Goal: Transaction & Acquisition: Purchase product/service

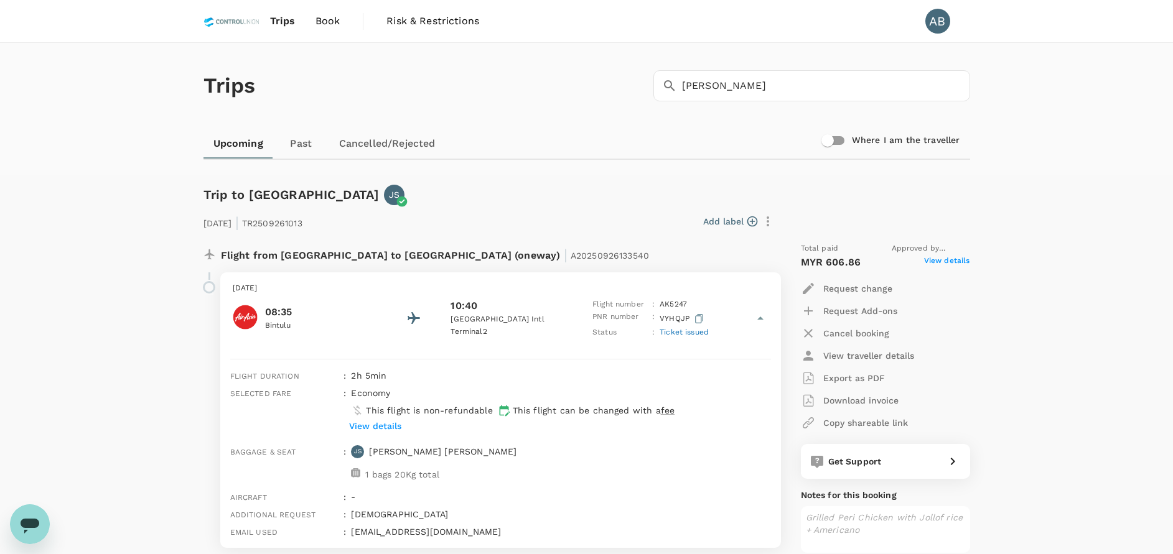
click at [321, 17] on span "Book" at bounding box center [327, 21] width 25 height 15
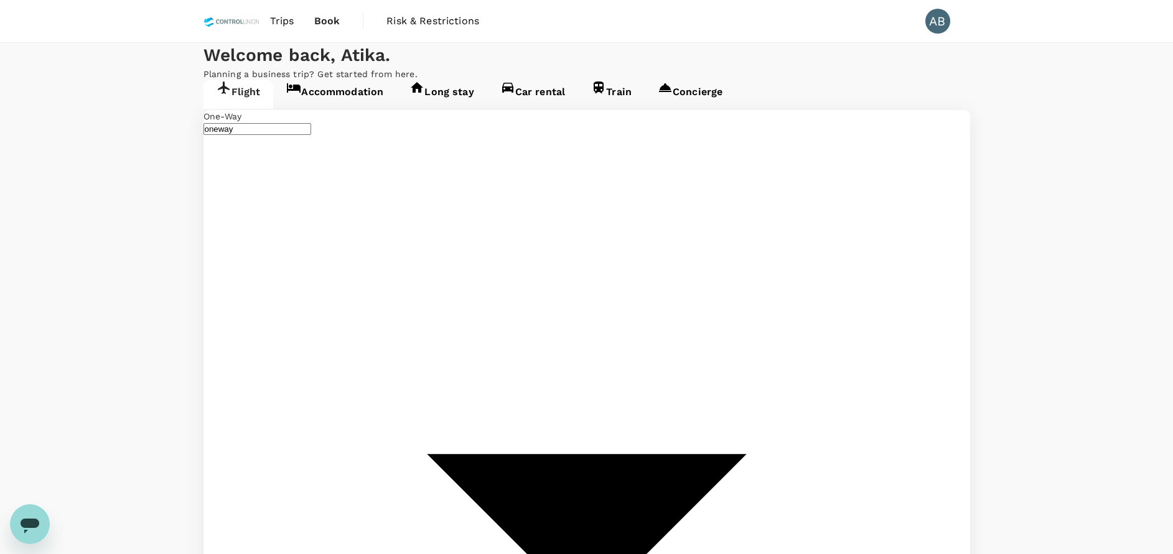
type input "Bintulu (BTU)"
type input "Kuala Lumpur Intl ([GEOGRAPHIC_DATA])"
type input "Bintulu (BTU)"
type input "Kuala Lumpur Intl ([GEOGRAPHIC_DATA])"
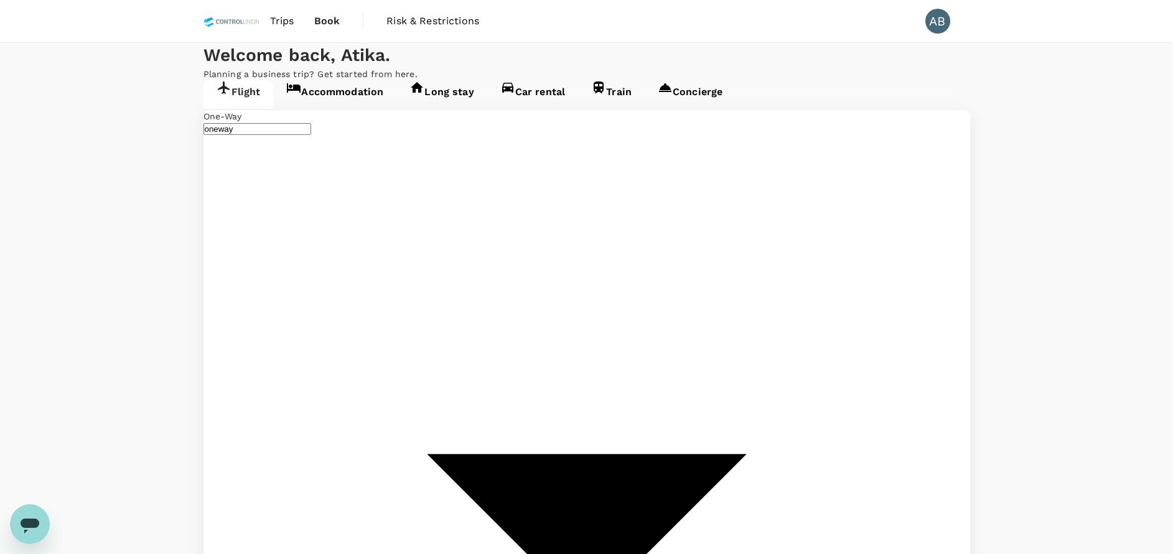
type input "B"
type input "Kuala Lumpur Intl ([GEOGRAPHIC_DATA])"
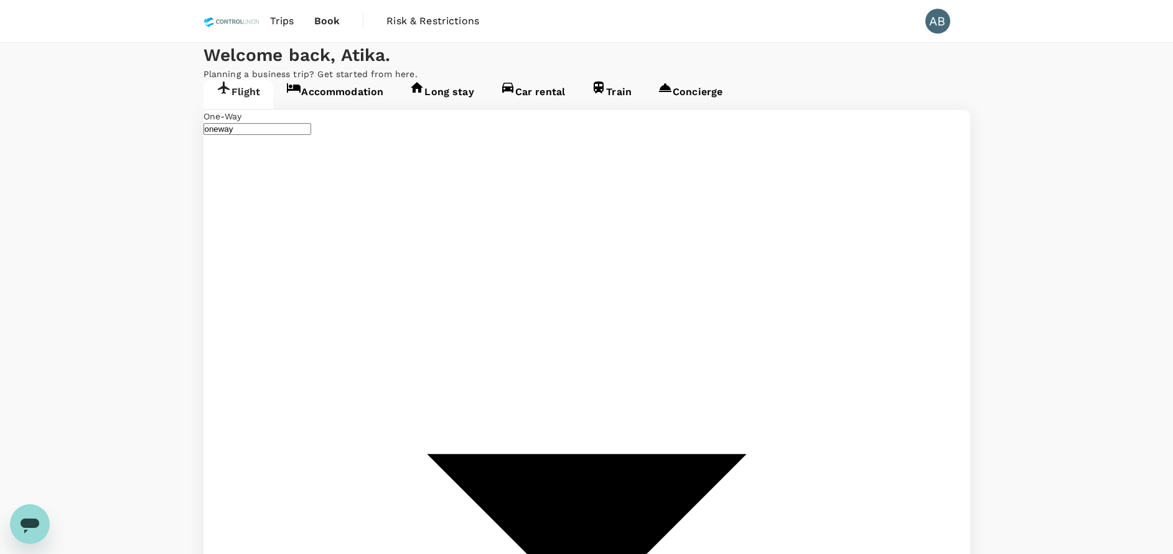
type input "Tawau (TWU)"
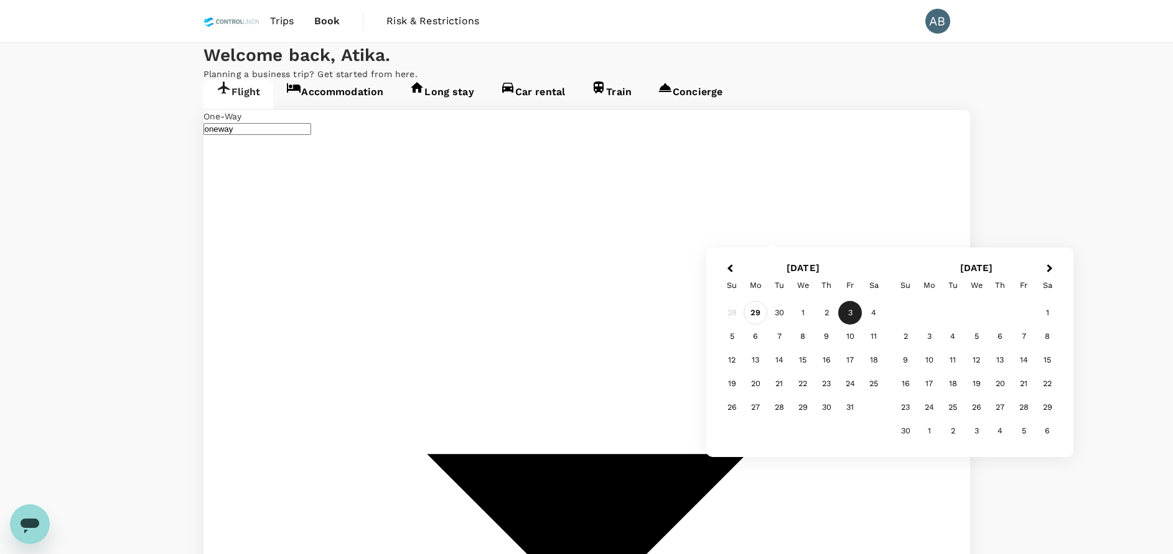
click at [762, 311] on div "29" at bounding box center [756, 313] width 24 height 24
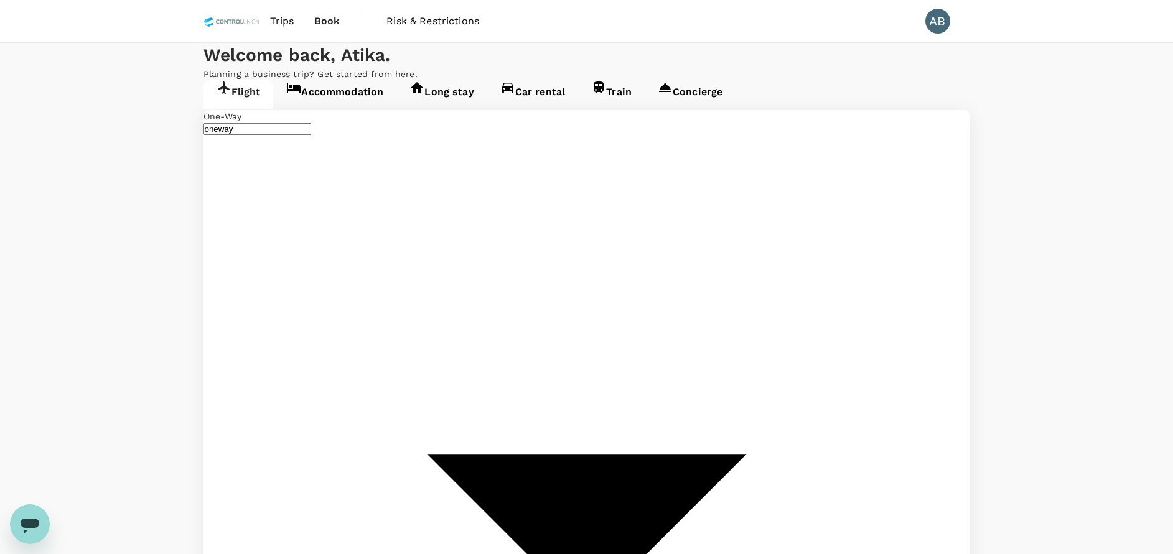
drag, startPoint x: 635, startPoint y: 278, endPoint x: 572, endPoint y: 274, distance: 62.9
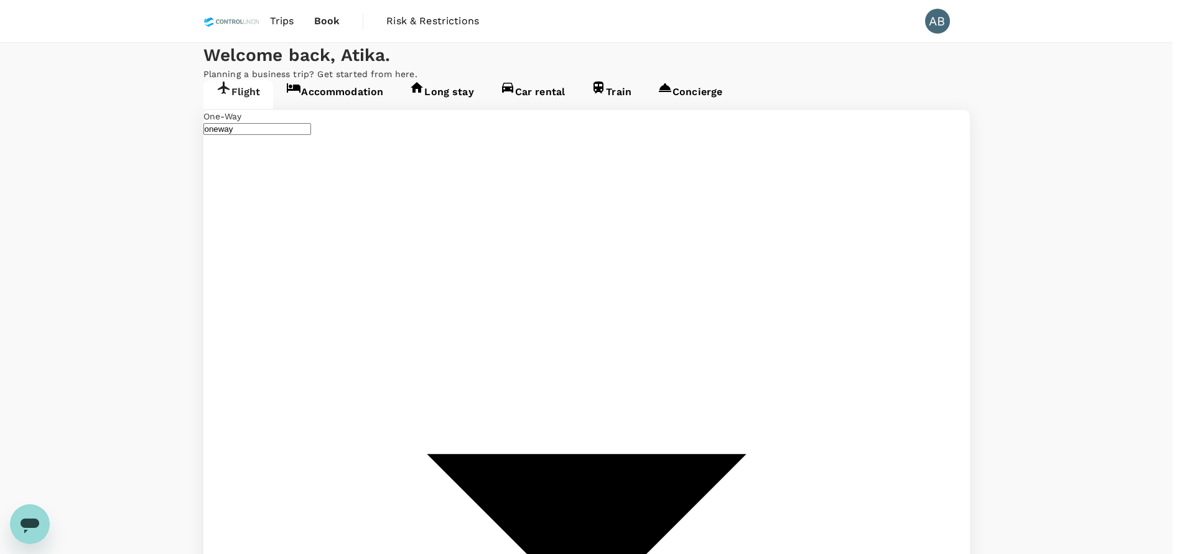
drag, startPoint x: 710, startPoint y: 432, endPoint x: 715, endPoint y: 426, distance: 7.5
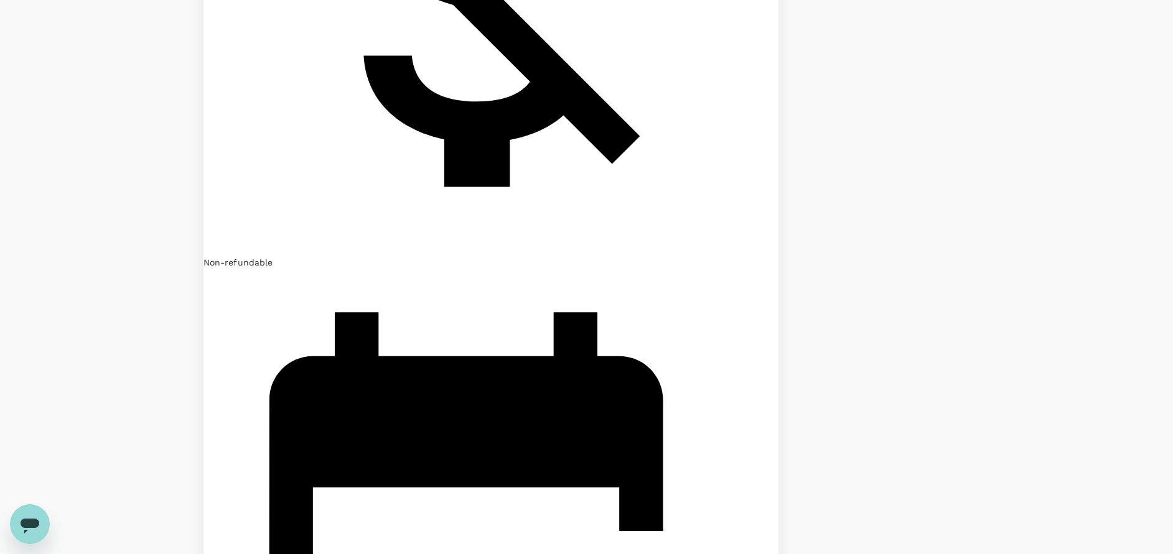
scroll to position [2147, 0]
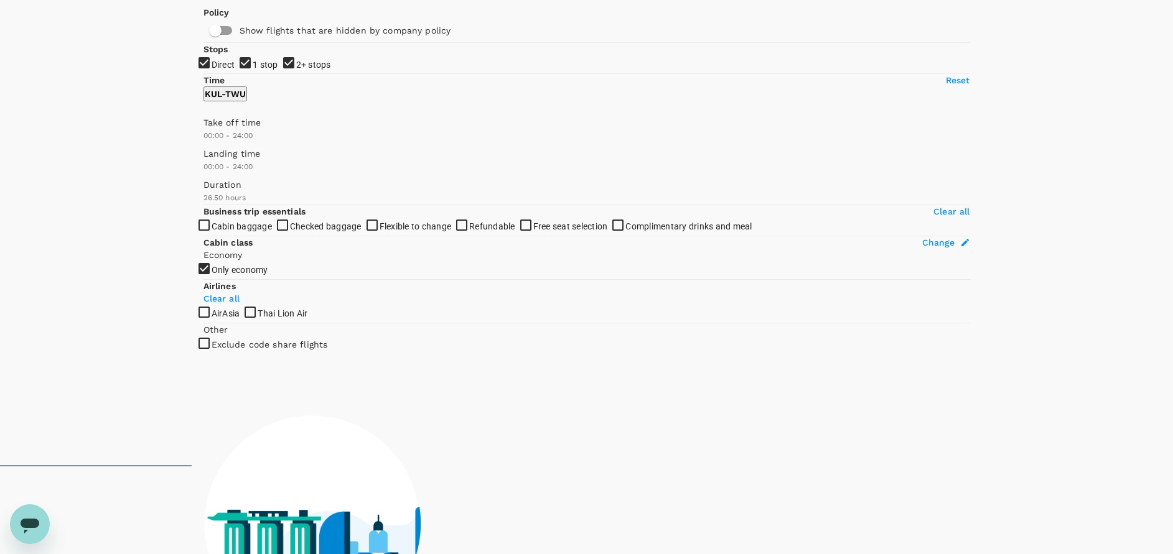
scroll to position [0, 0]
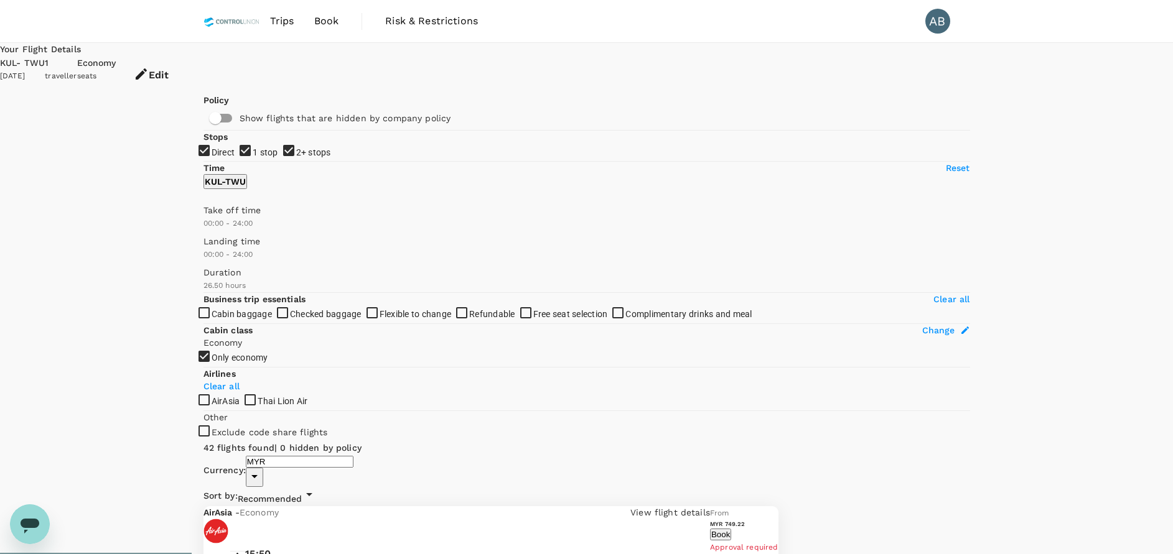
click at [213, 250] on input "2+ stops" at bounding box center [586, 277] width 1173 height 554
checkbox input "false"
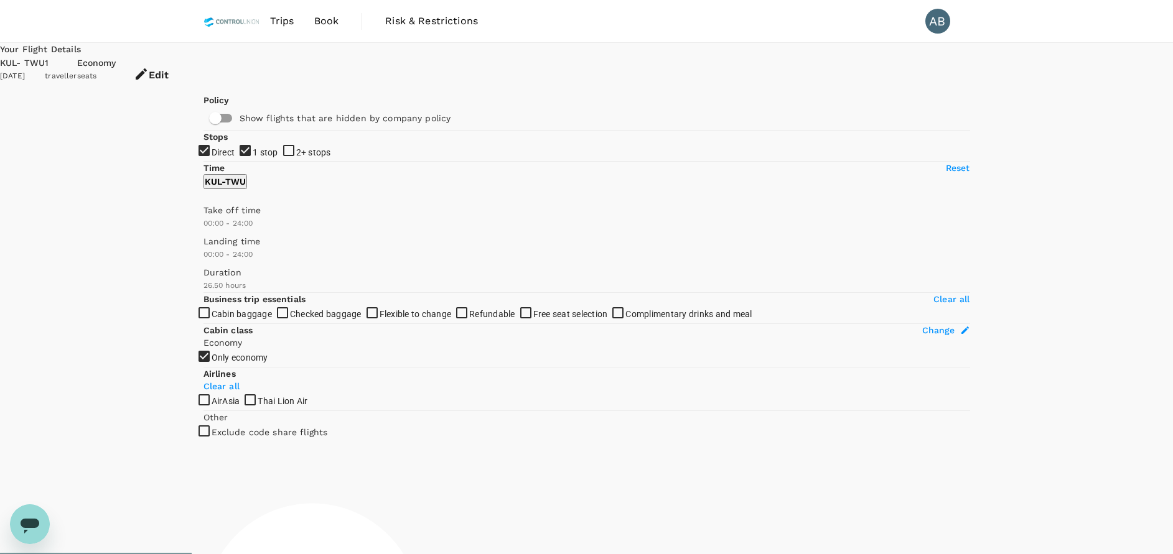
click at [207, 226] on input "1 stop" at bounding box center [586, 277] width 1173 height 554
checkbox input "false"
click at [112, 318] on div "Your Flight Details KUL - TWU [DATE] 1 traveller Economy seats Edit Policy Show…" at bounding box center [586, 415] width 1173 height 744
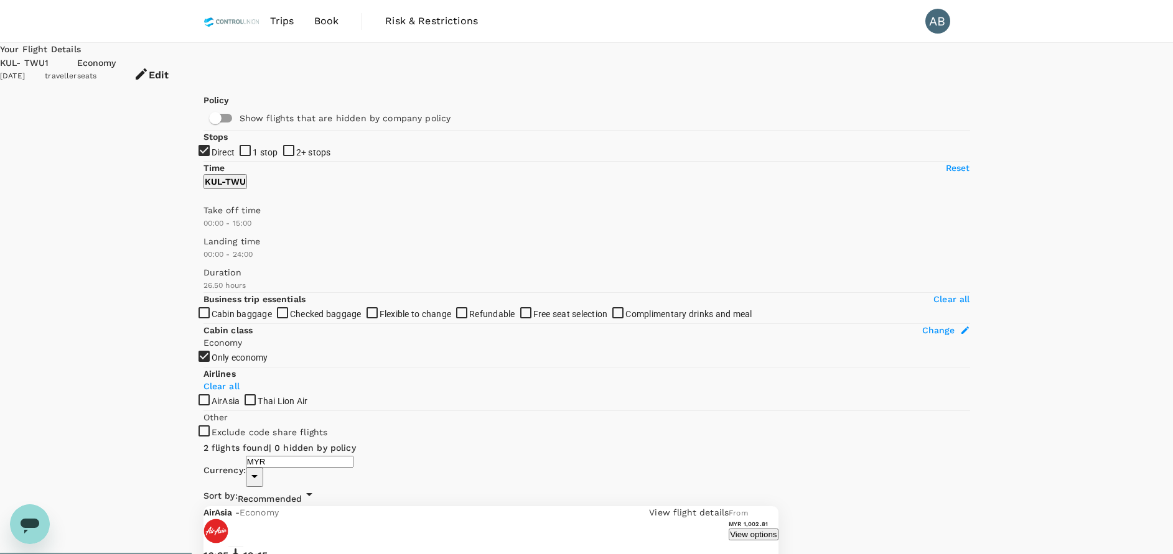
drag, startPoint x: 393, startPoint y: 365, endPoint x: 323, endPoint y: 366, distance: 70.3
click at [203, 230] on span at bounding box center [203, 230] width 0 height 0
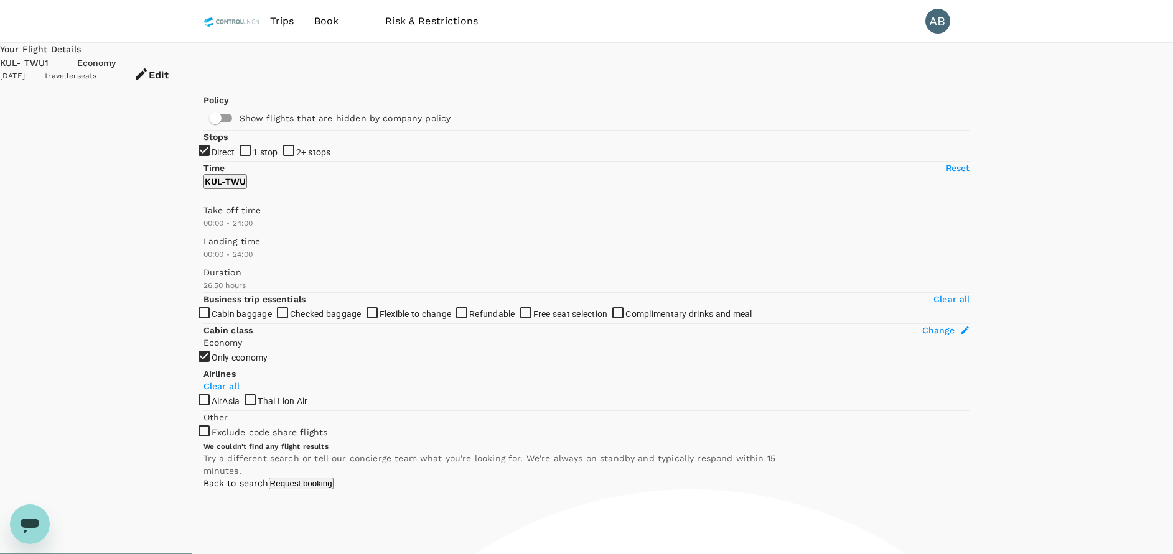
type input "1440"
drag, startPoint x: 322, startPoint y: 376, endPoint x: 423, endPoint y: 371, distance: 100.9
click at [423, 371] on div "Policy Show flights that are hidden by company policy Stops Direct 1 stop 2+ st…" at bounding box center [586, 455] width 767 height 722
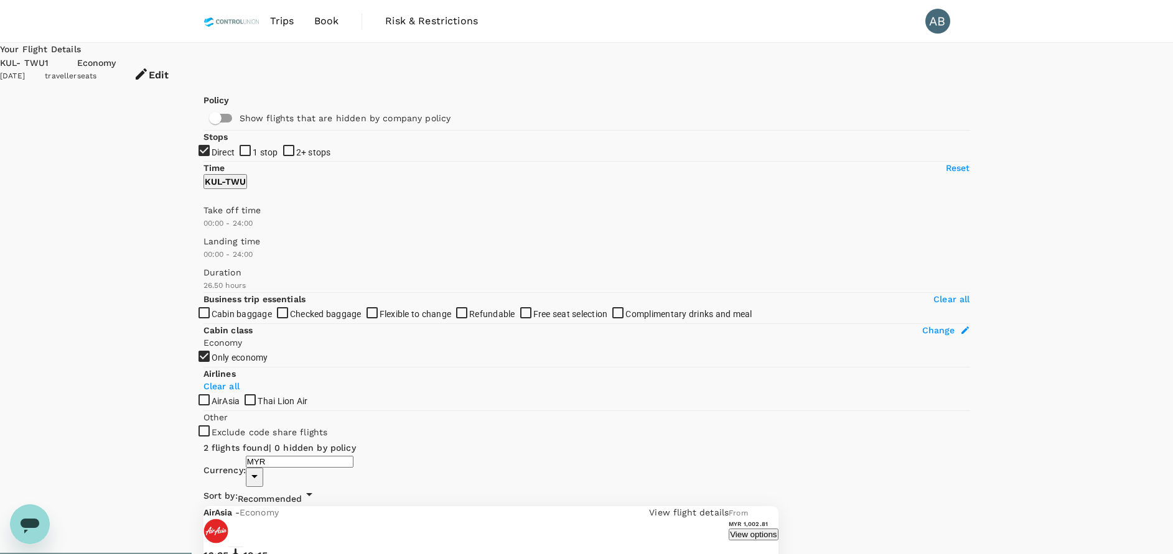
click at [765, 24] on div "Trips Book Risk & Restrictions AB" at bounding box center [586, 21] width 767 height 42
click at [330, 20] on span "Book" at bounding box center [326, 21] width 25 height 15
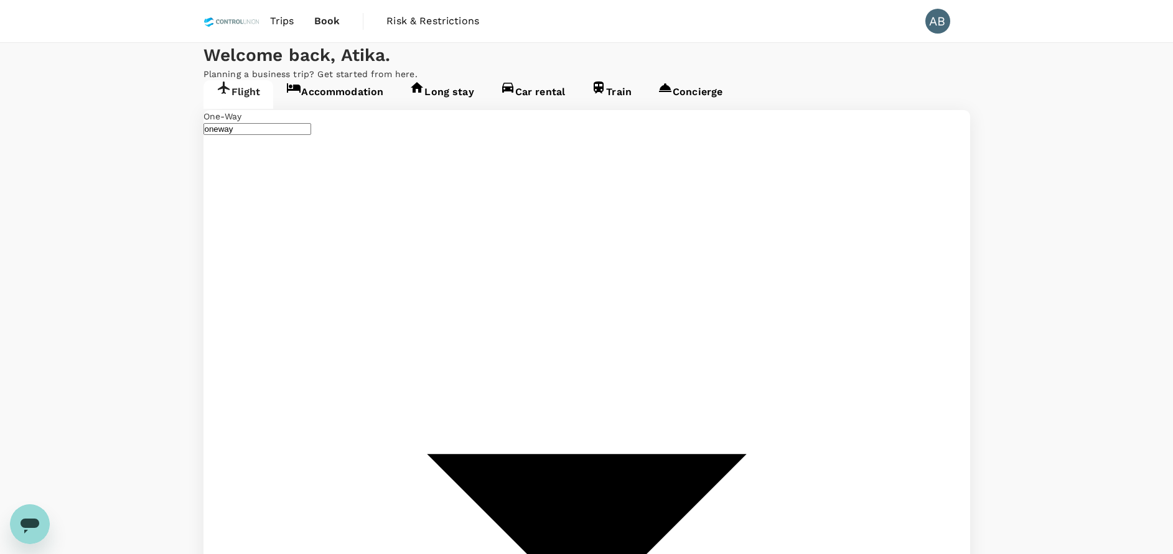
type input "Kuala Lumpur Intl ([GEOGRAPHIC_DATA])"
type input "Tawau (TWU)"
type input "Kuala Lumpur Intl ([GEOGRAPHIC_DATA])"
type input "Tawau (TWU)"
drag, startPoint x: 562, startPoint y: 230, endPoint x: 570, endPoint y: 229, distance: 8.2
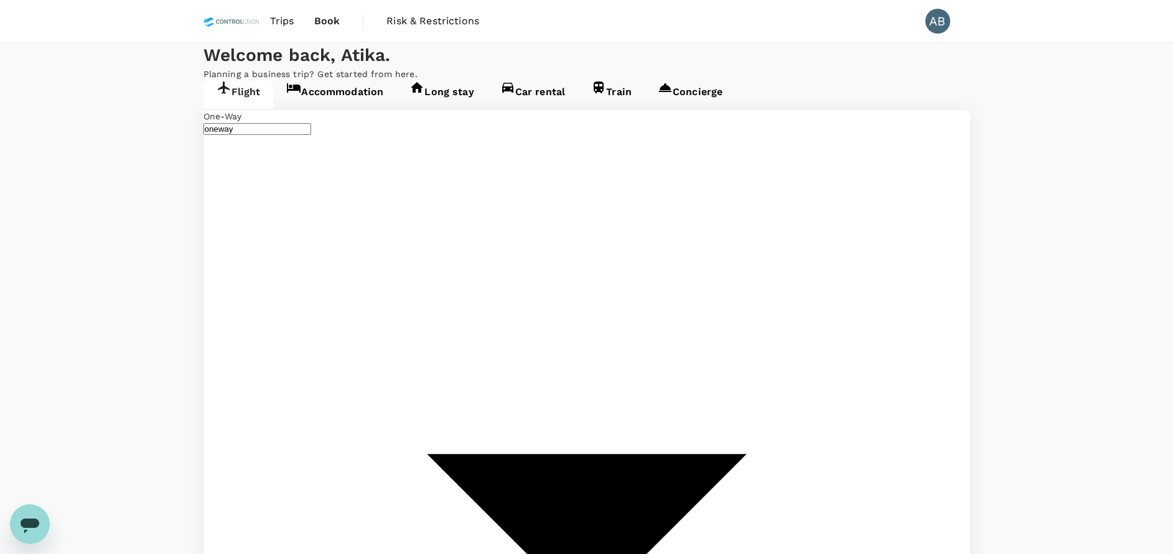
type input "k"
type input "Lahad Datu, [GEOGRAPHIC_DATA] (any)"
click at [755, 403] on div "29" at bounding box center [756, 408] width 24 height 24
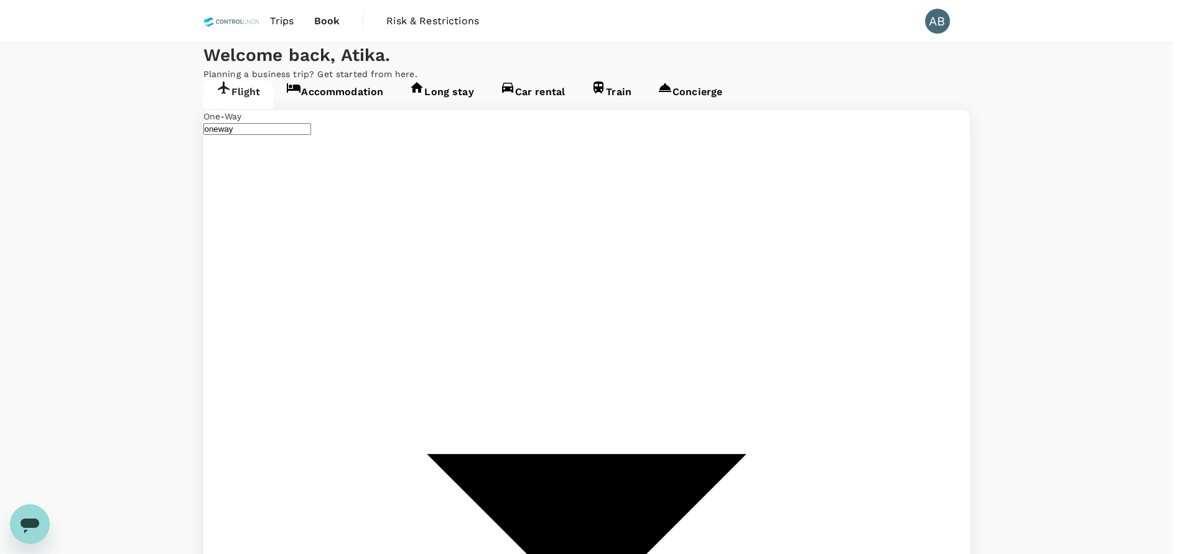
drag, startPoint x: 689, startPoint y: 432, endPoint x: 624, endPoint y: 409, distance: 70.1
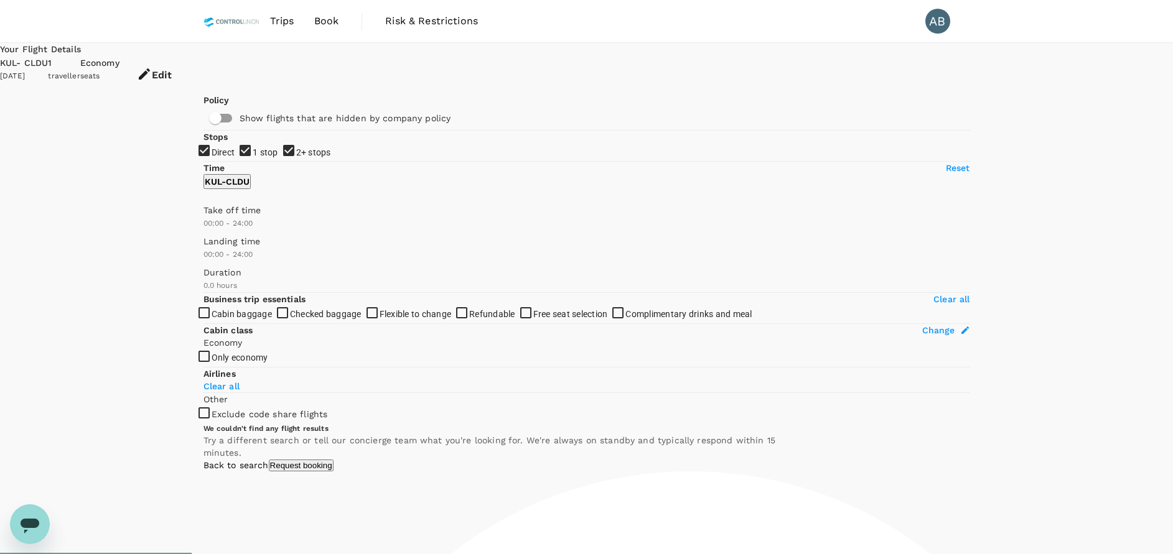
click at [48, 63] on div "KUL - CLDU" at bounding box center [24, 64] width 48 height 14
click at [189, 62] on button "Edit" at bounding box center [154, 75] width 70 height 37
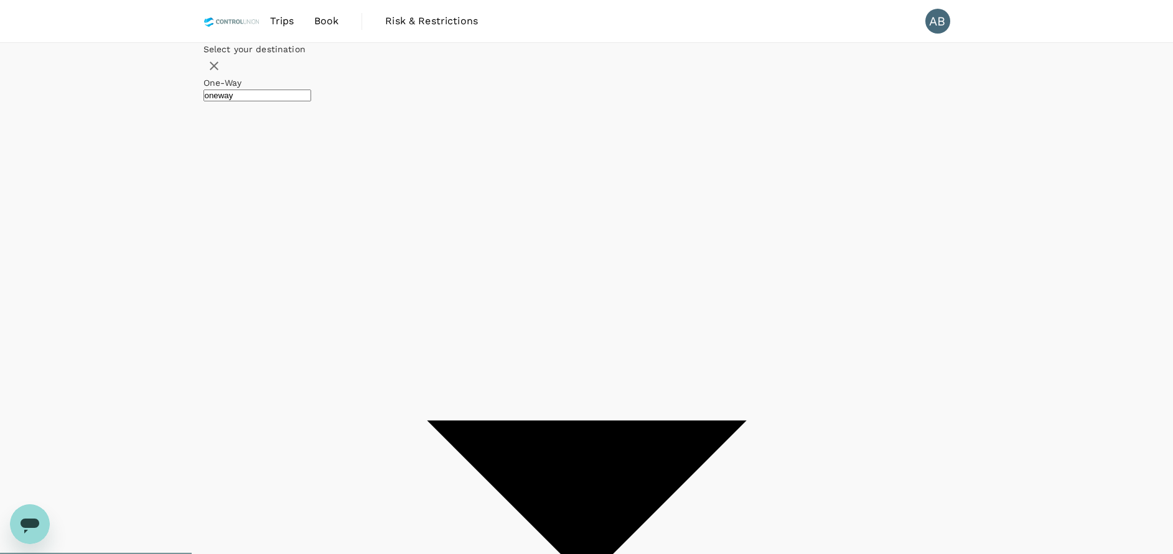
type input "Kuala Lumpur Intl ([GEOGRAPHIC_DATA])"
type input "Lahad Datu, [GEOGRAPHIC_DATA] (any)"
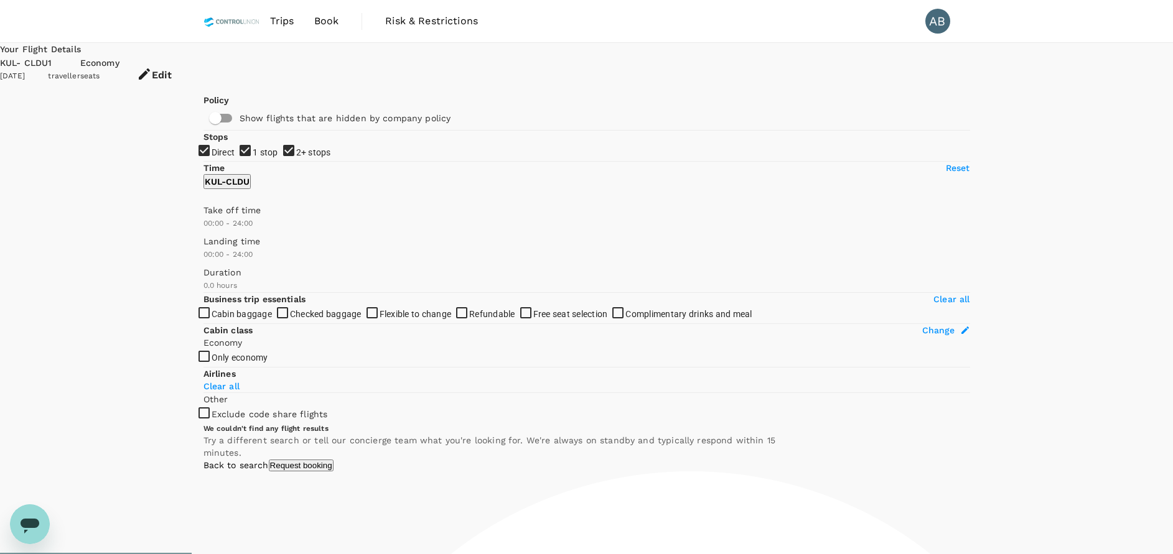
click at [208, 250] on input "2+ stops" at bounding box center [586, 277] width 1173 height 554
checkbox input "false"
click at [189, 63] on button "Edit" at bounding box center [154, 75] width 70 height 37
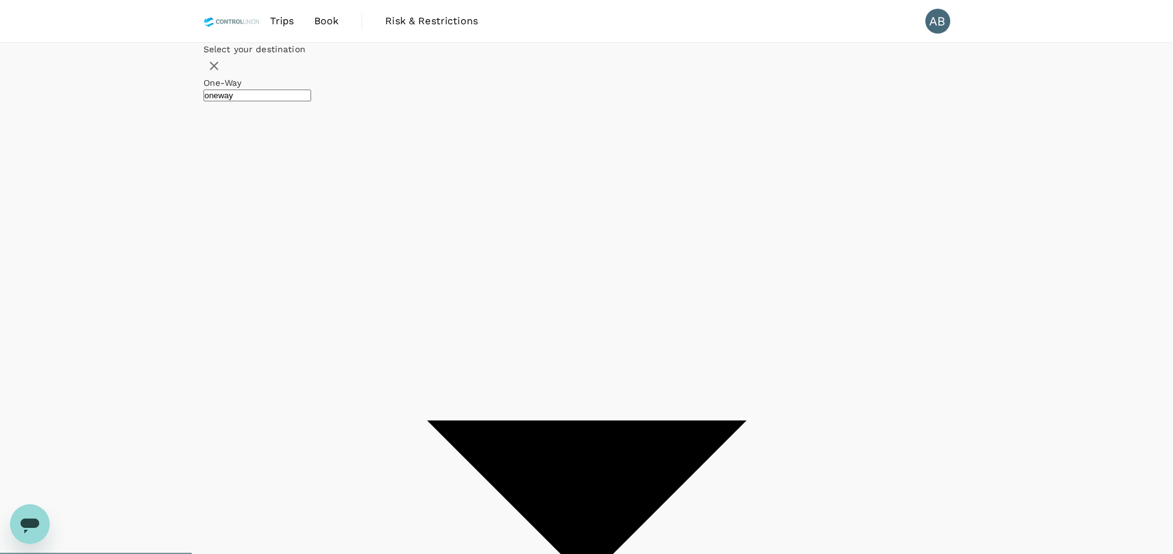
type input "Kuala Lumpur Intl ([GEOGRAPHIC_DATA])"
type input "Lahad Datu, [GEOGRAPHIC_DATA] (any)"
type input "Kuala Lumpur Intl ([GEOGRAPHIC_DATA])"
type input "Lahad Datu, [GEOGRAPHIC_DATA] (any)"
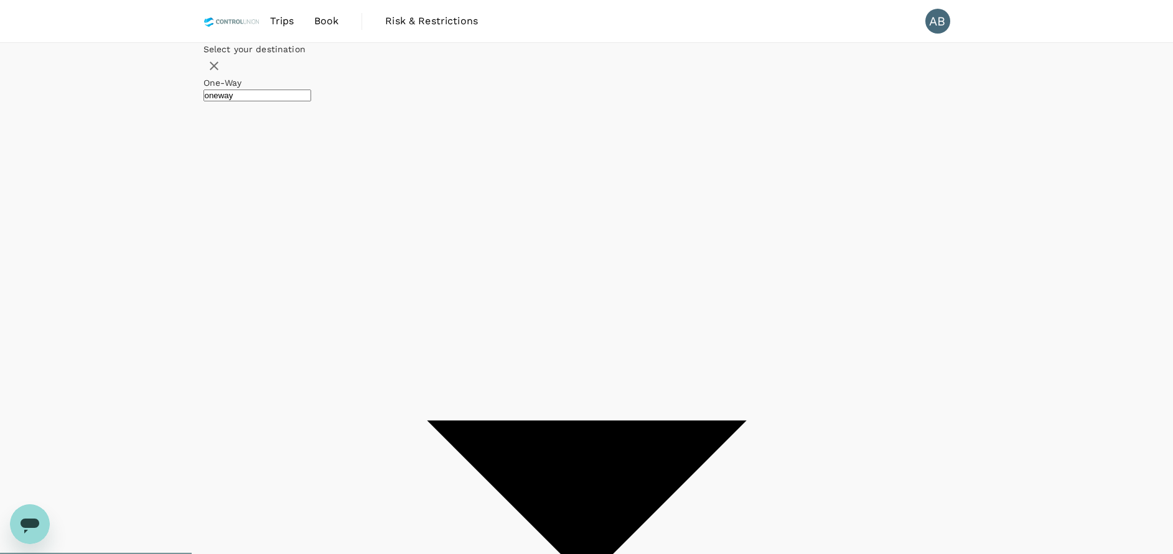
type input "Kota Kinabalu Intl (BKI)"
click at [529, 269] on div "29" at bounding box center [517, 258] width 24 height 24
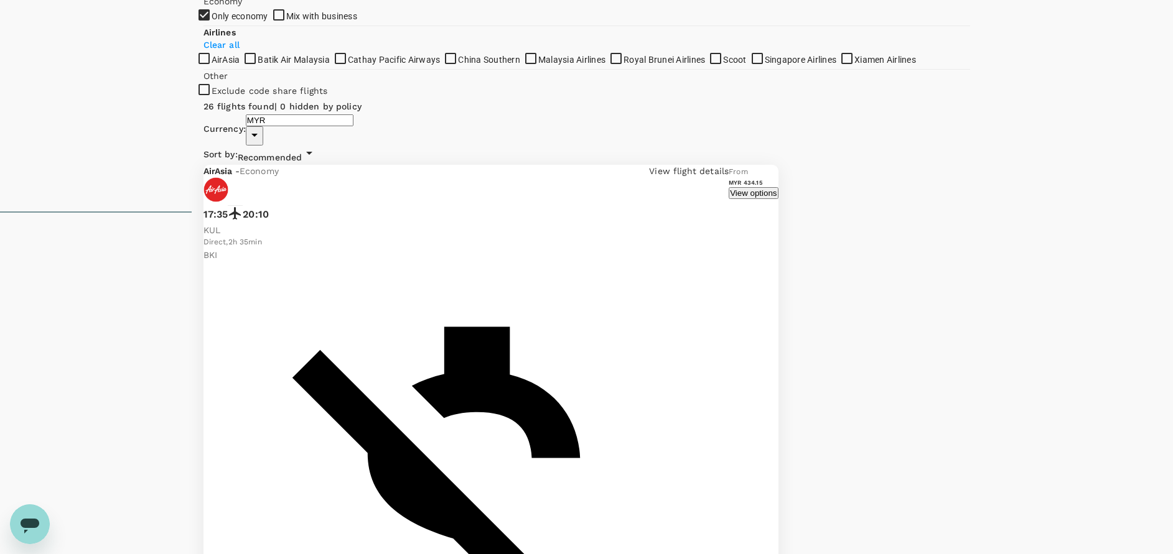
scroll to position [171, 0]
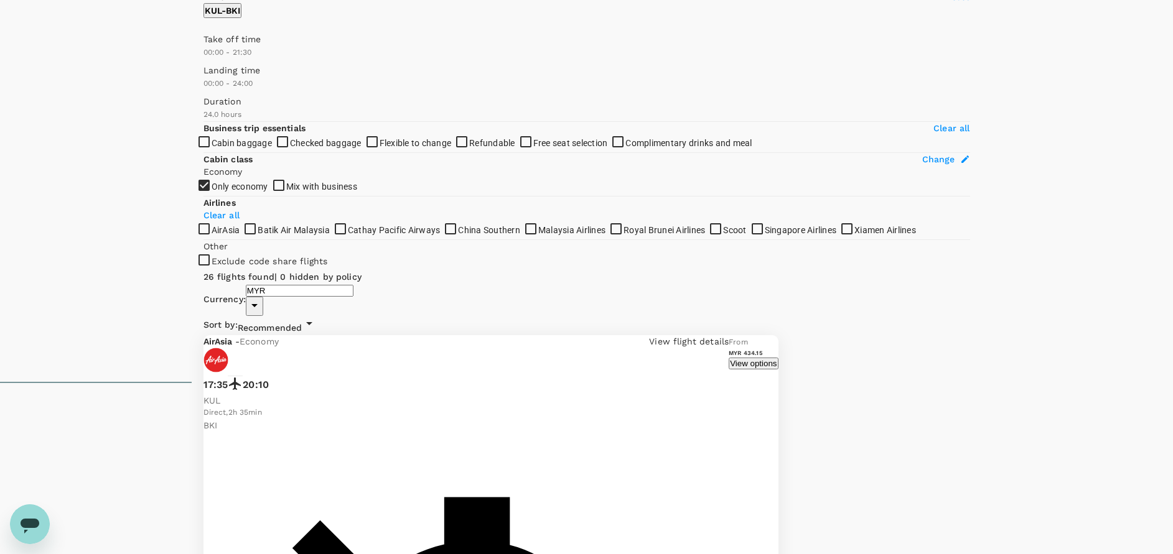
type input "900"
drag, startPoint x: 393, startPoint y: 197, endPoint x: 322, endPoint y: 200, distance: 71.0
click at [203, 59] on span at bounding box center [203, 59] width 0 height 0
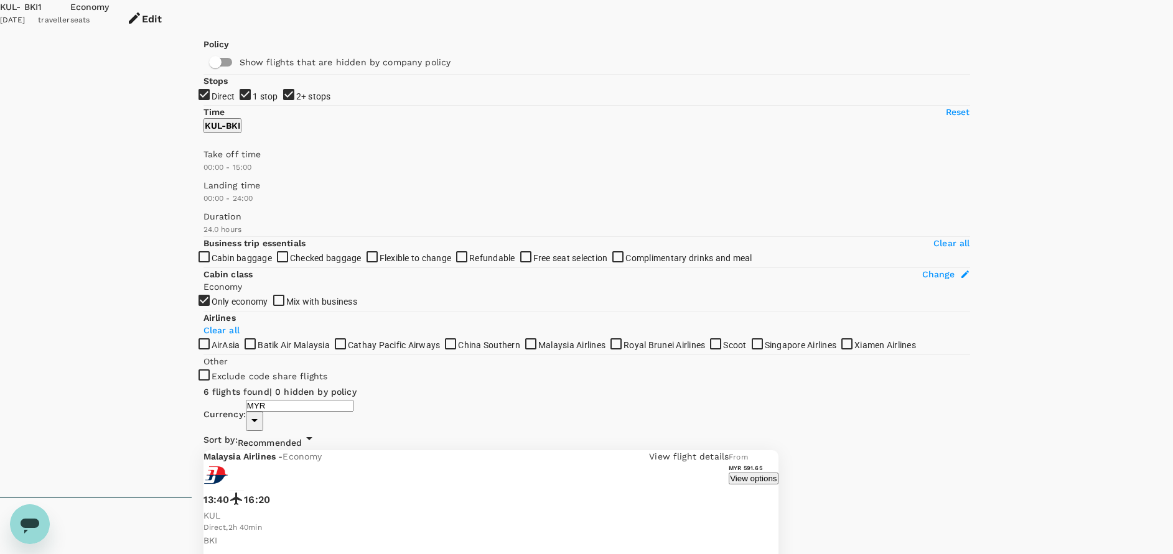
scroll to position [0, 0]
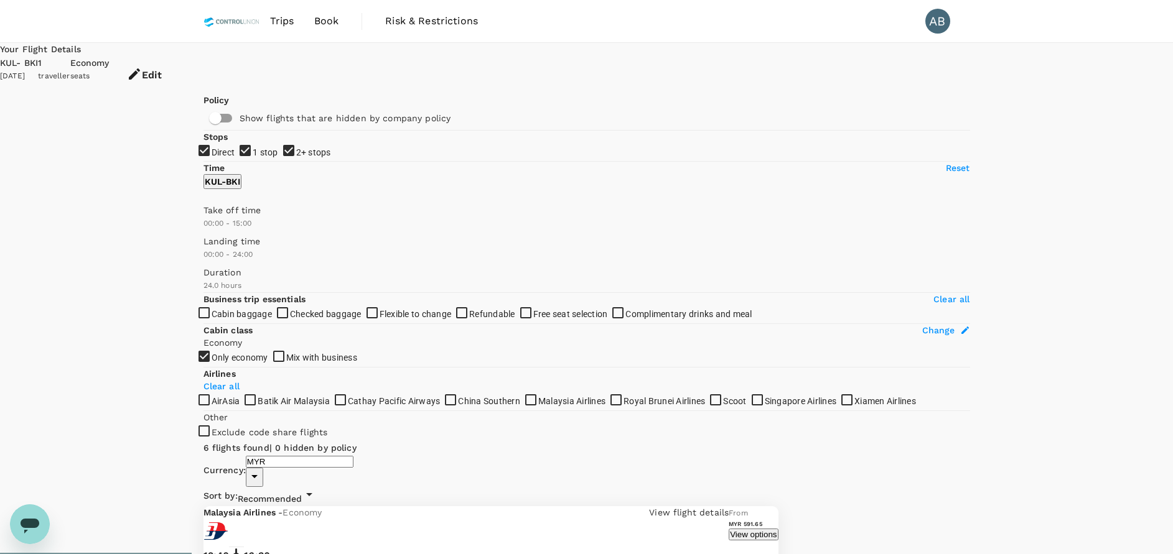
click at [179, 63] on button "Edit" at bounding box center [145, 75] width 70 height 37
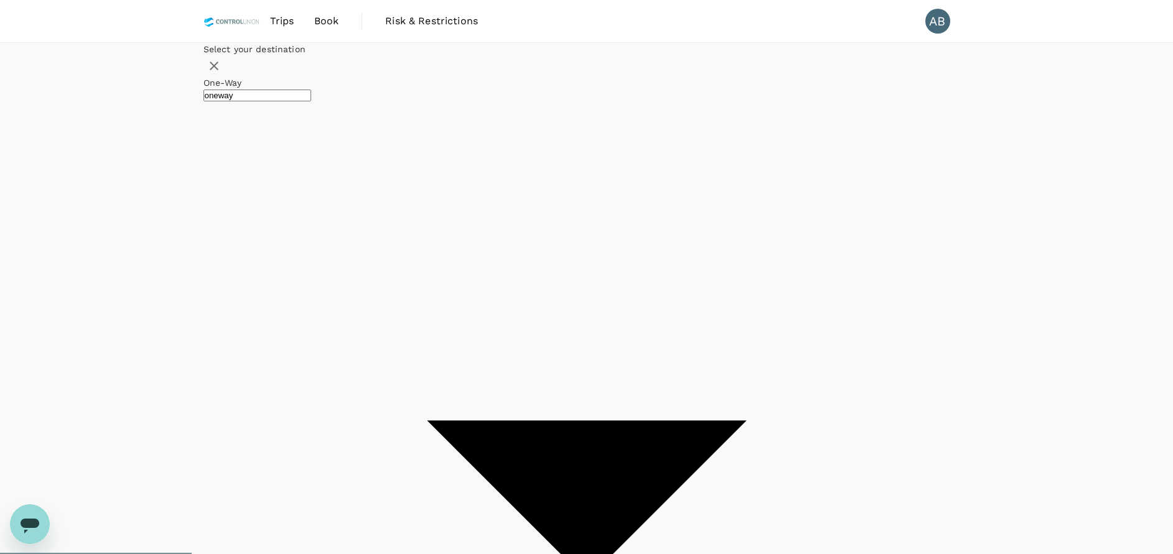
type input "Kuala Lumpur Intl ([GEOGRAPHIC_DATA])"
type input "Kota Kinabalu Intl (BKI)"
type input "Kuala Lumpur Intl ([GEOGRAPHIC_DATA])"
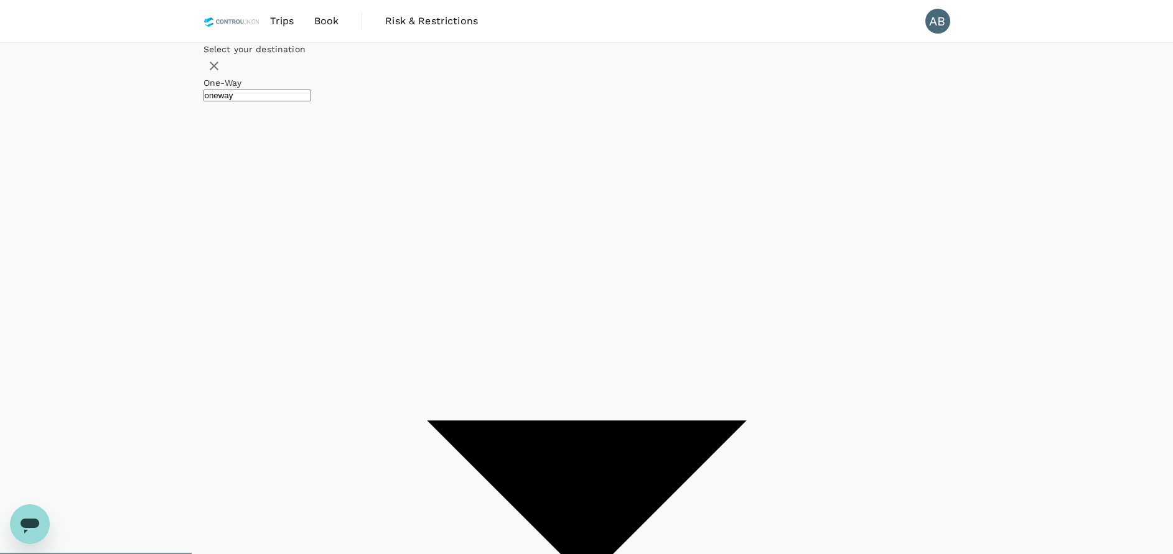
type input "Tawau (TWU)"
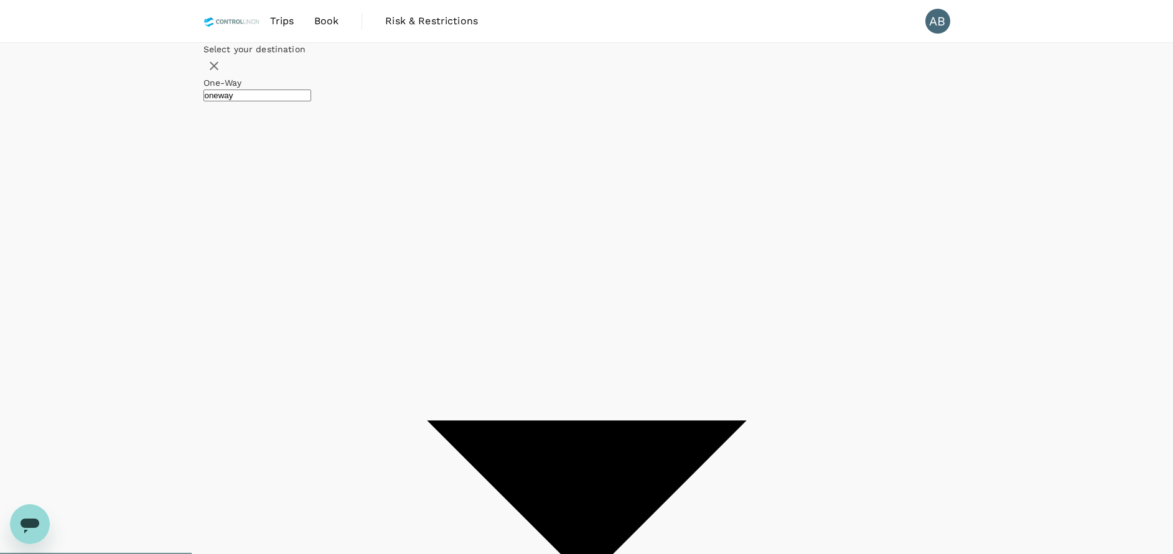
checkbox input "false"
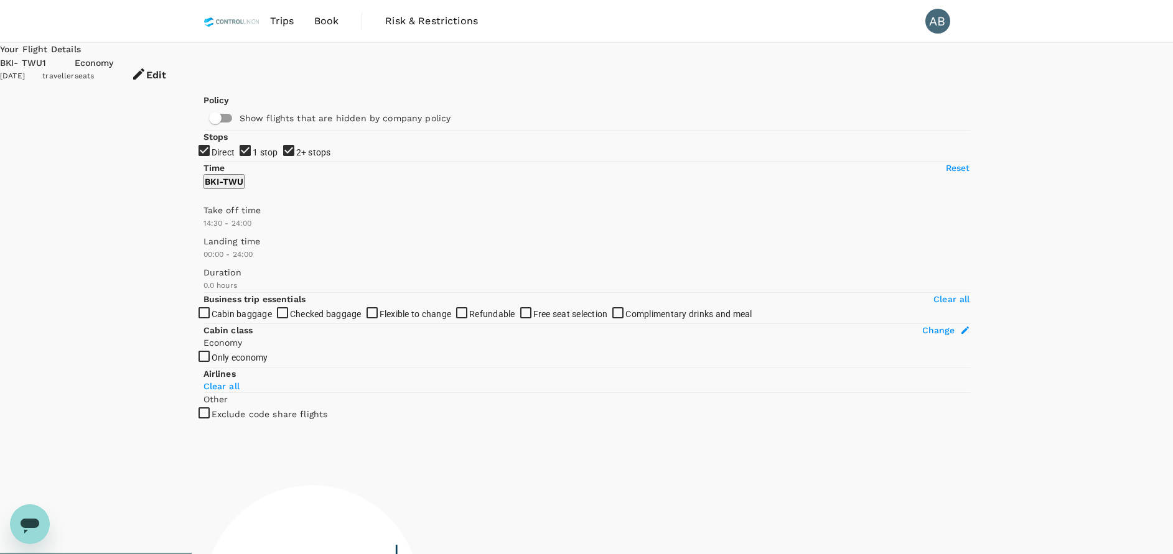
type input "990"
drag, startPoint x: 203, startPoint y: 362, endPoint x: 336, endPoint y: 368, distance: 132.7
click at [203, 230] on span at bounding box center [203, 230] width 0 height 0
checkbox input "true"
type input "50"
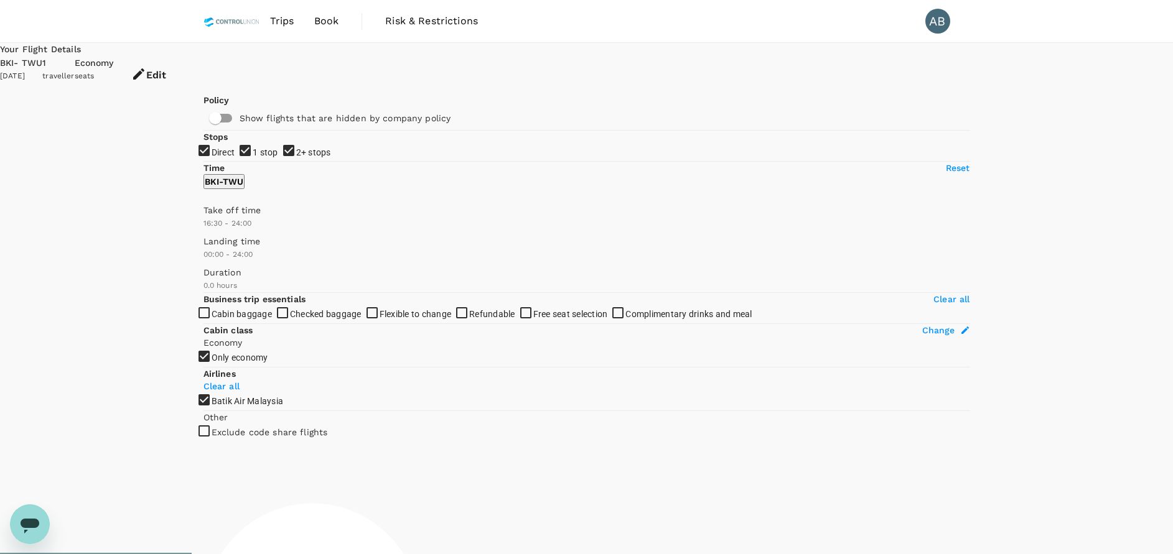
checkbox input "false"
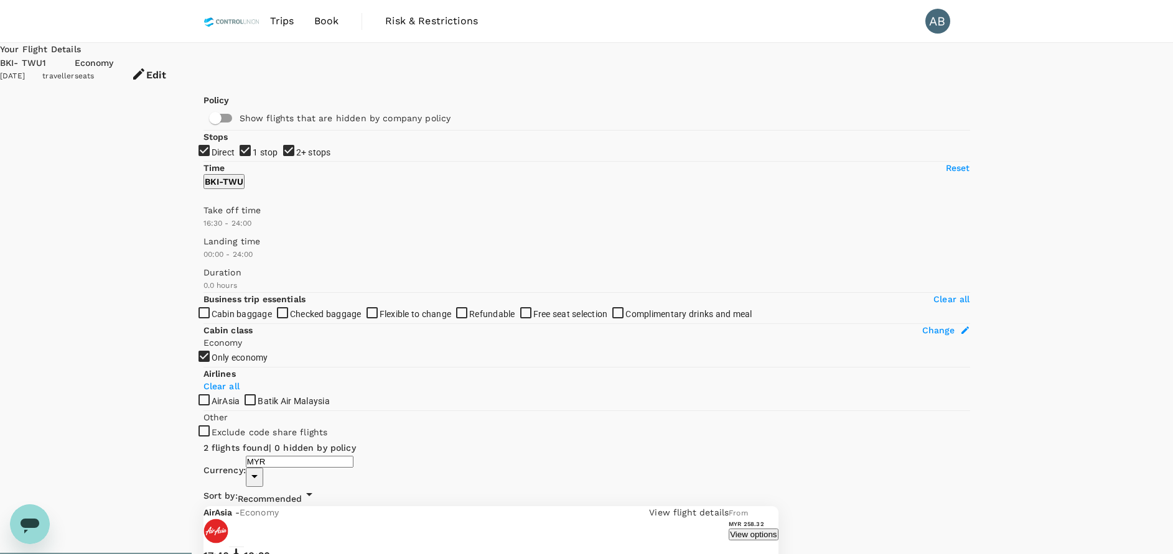
type input "0"
drag, startPoint x: 333, startPoint y: 370, endPoint x: 174, endPoint y: 371, distance: 159.3
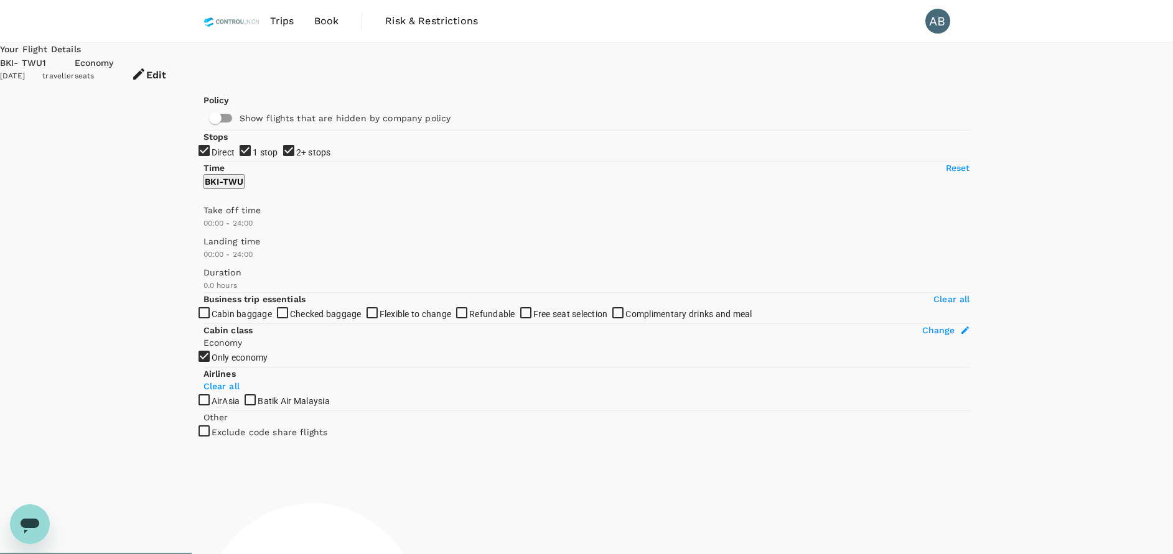
click at [146, 67] on icon "button" at bounding box center [138, 74] width 15 height 15
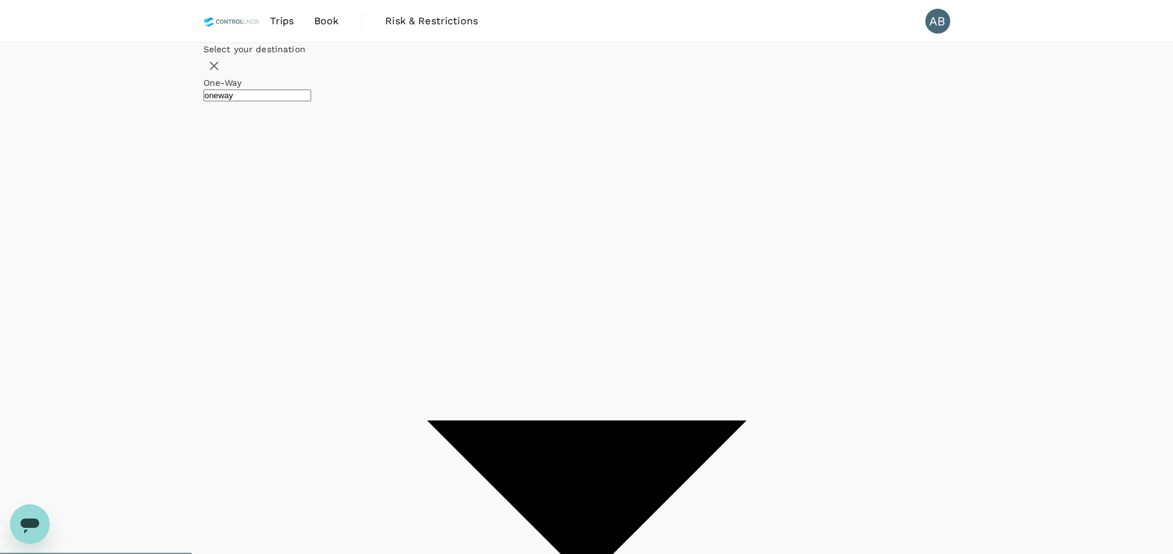
type input "Kota Kinabalu Intl (BKI)"
type input "Tawau (TWU)"
type input "Kuala Lumpur Intl ([GEOGRAPHIC_DATA])"
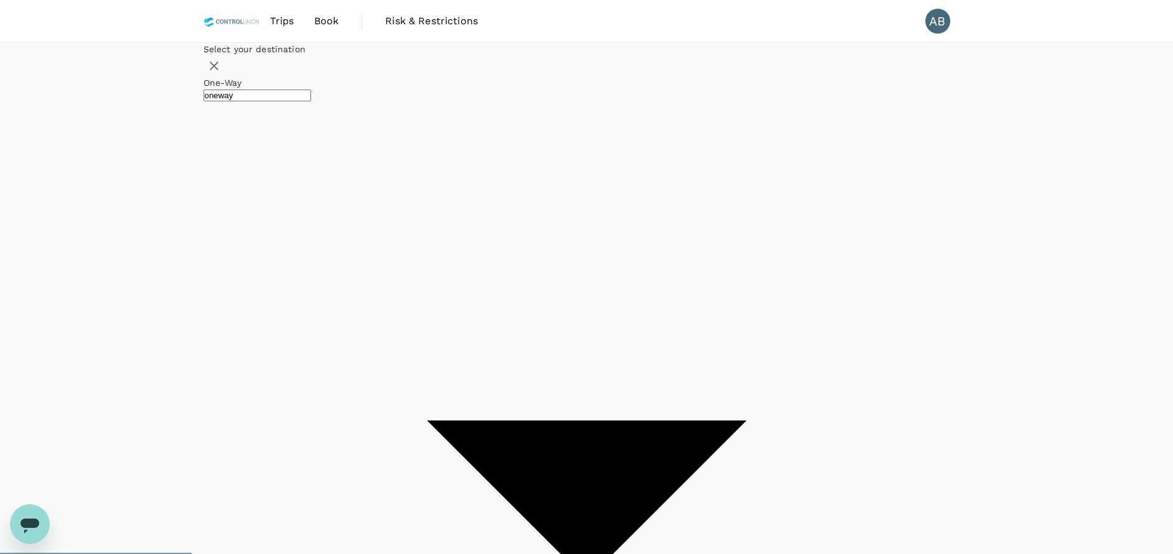
drag, startPoint x: 641, startPoint y: 222, endPoint x: 600, endPoint y: 227, distance: 41.4
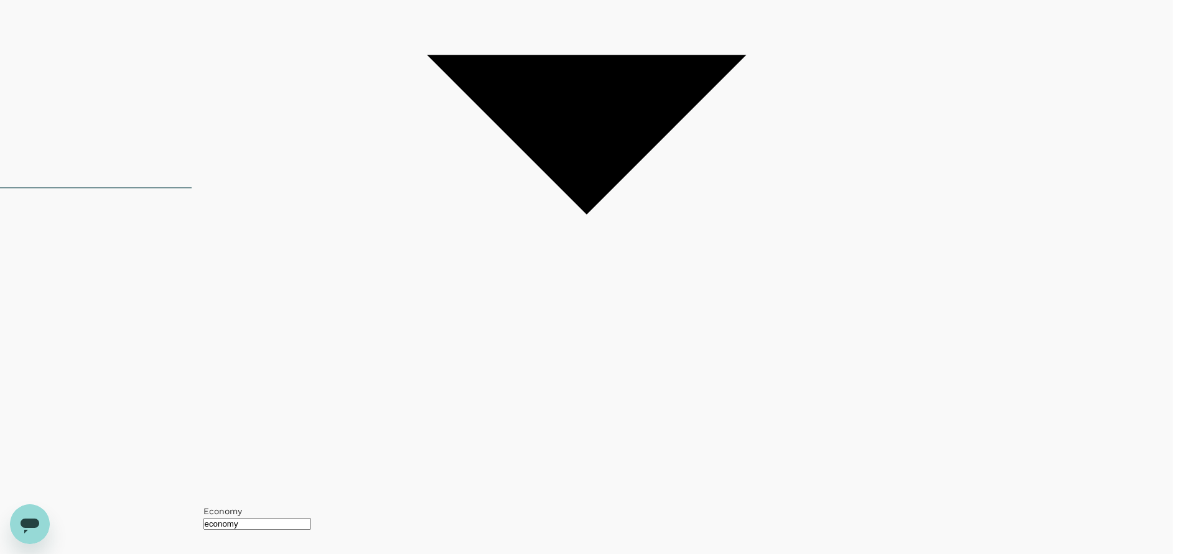
scroll to position [373, 0]
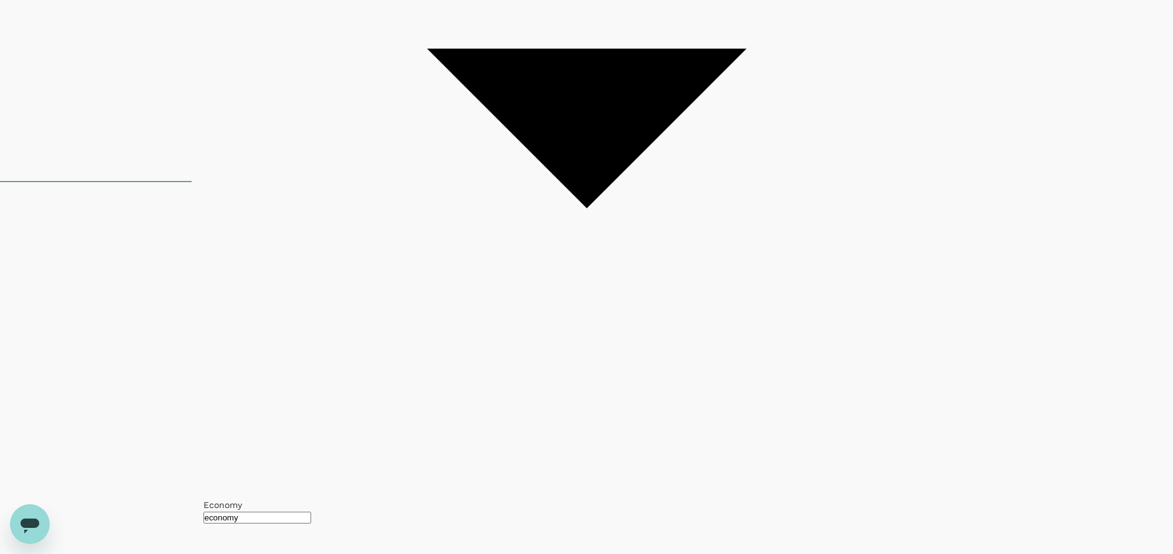
checkbox input "false"
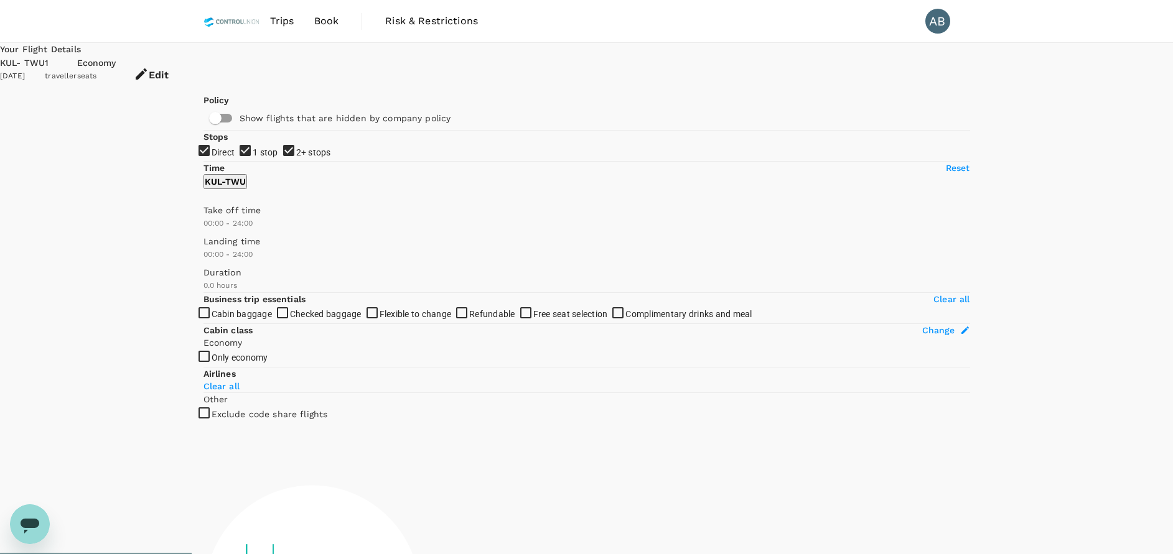
type input "1610"
checkbox input "true"
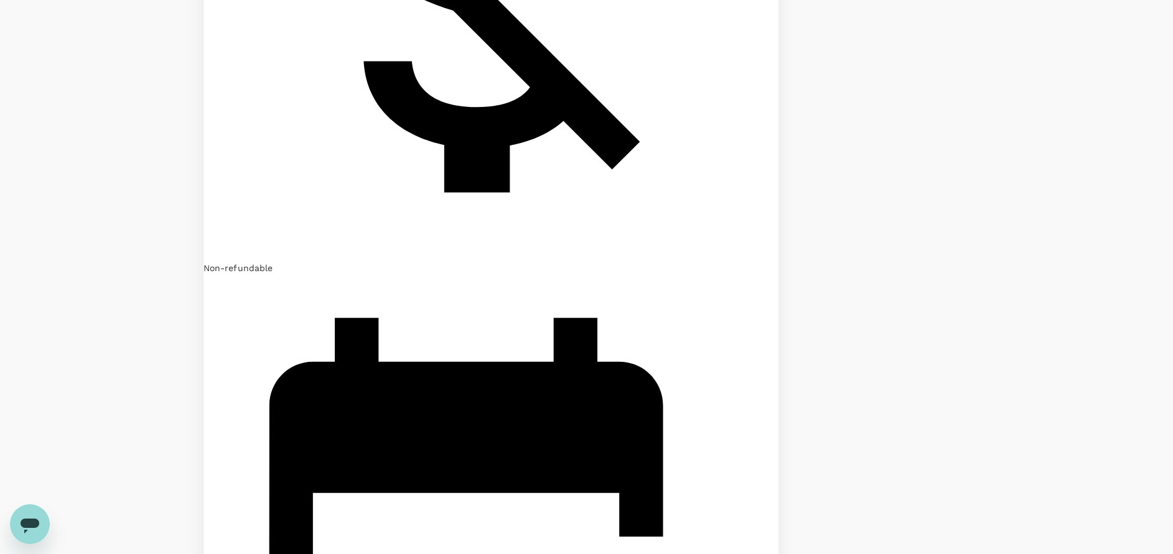
scroll to position [2091, 0]
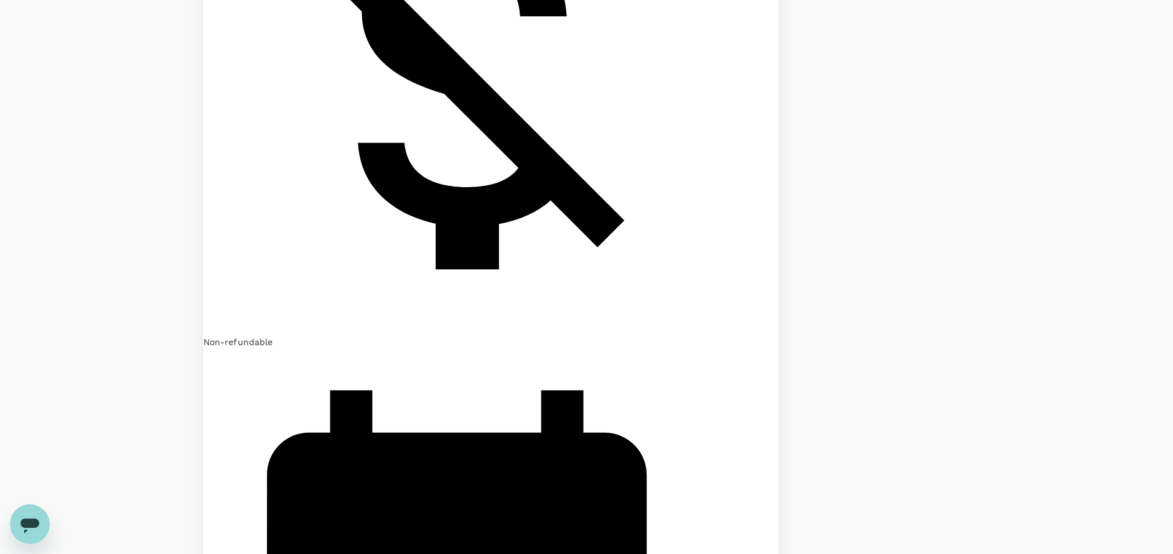
scroll to position [2076, 0]
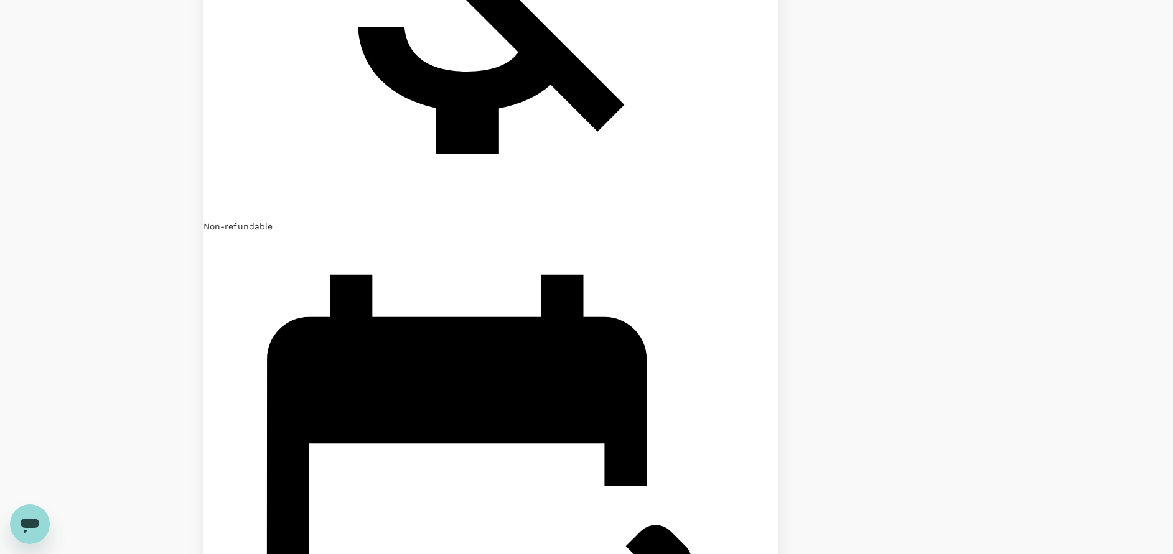
drag, startPoint x: 523, startPoint y: 473, endPoint x: 526, endPoint y: 465, distance: 8.1
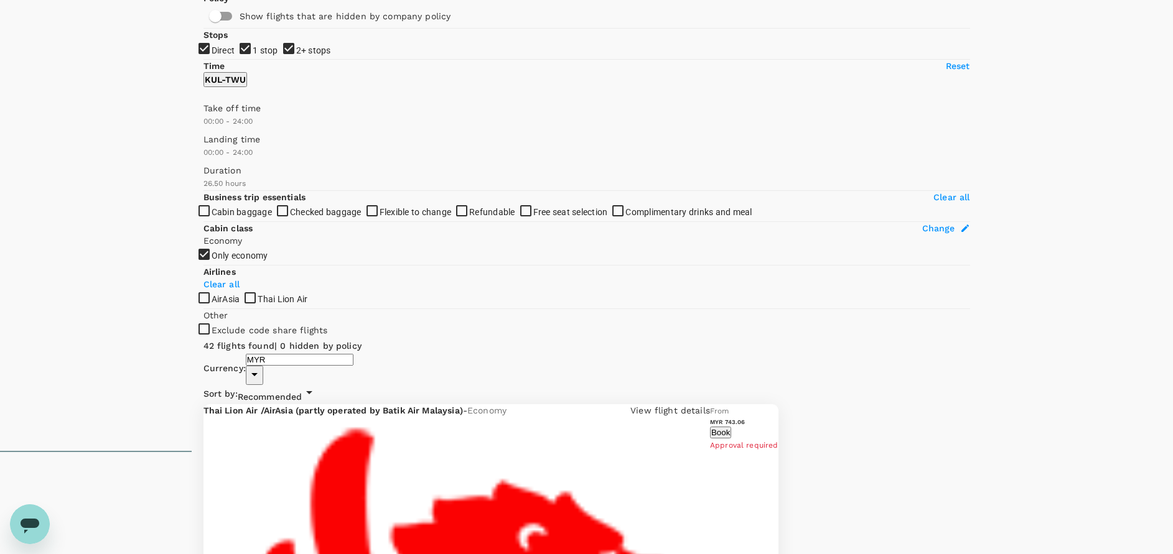
scroll to position [0, 0]
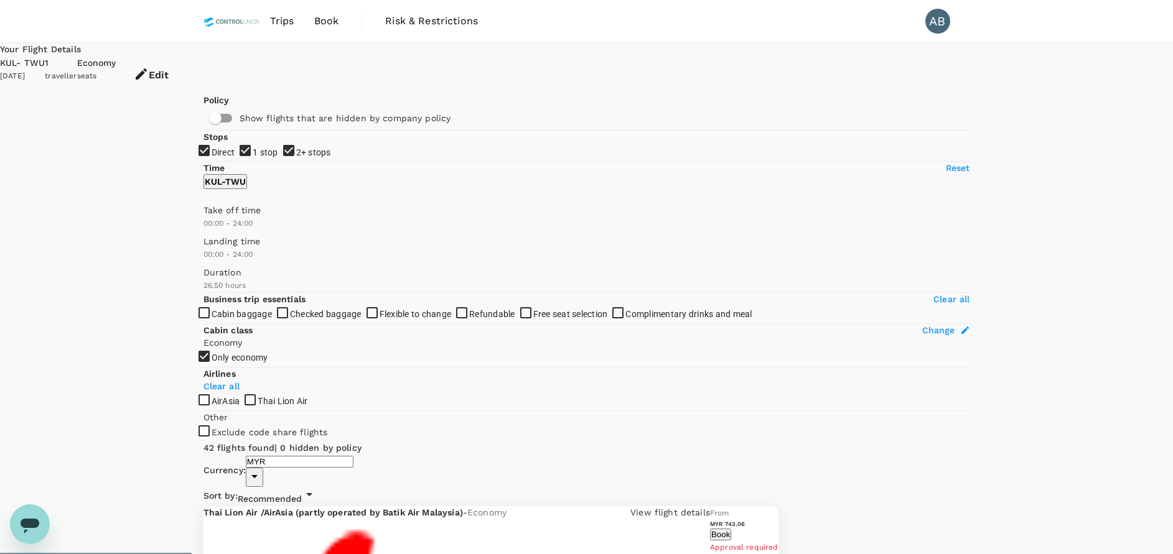
click at [149, 67] on icon "button" at bounding box center [141, 74] width 15 height 15
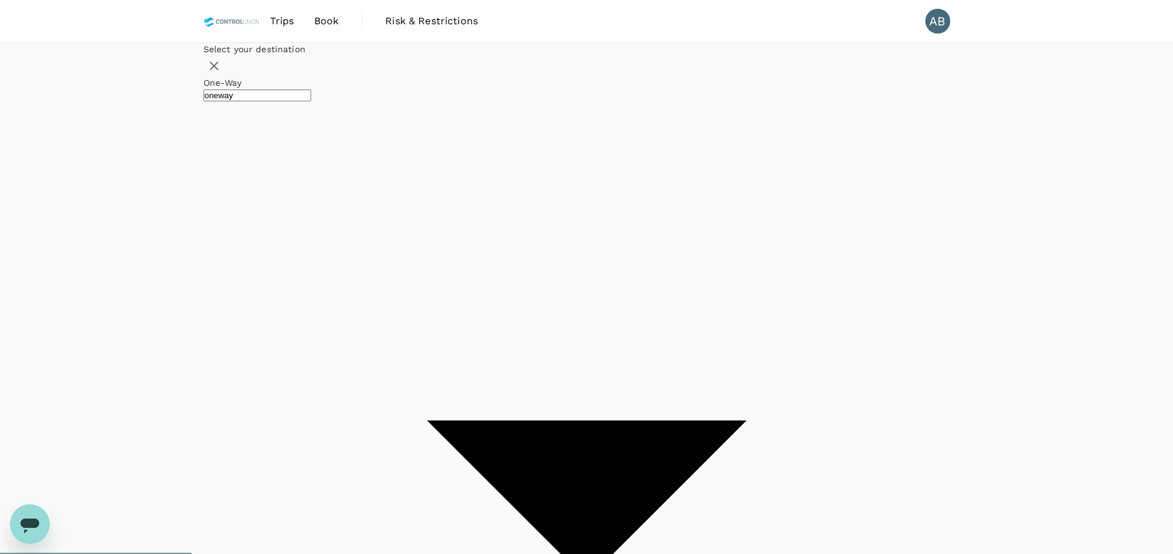
type input "Kuala Lumpur Intl ([GEOGRAPHIC_DATA])"
type input "Tawau (TWU)"
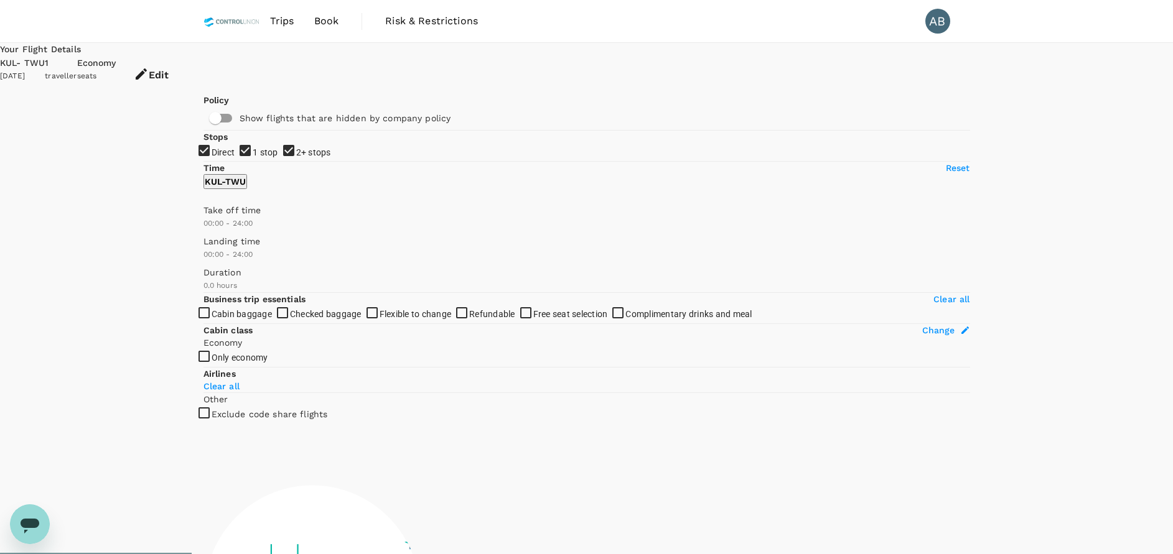
checkbox input "true"
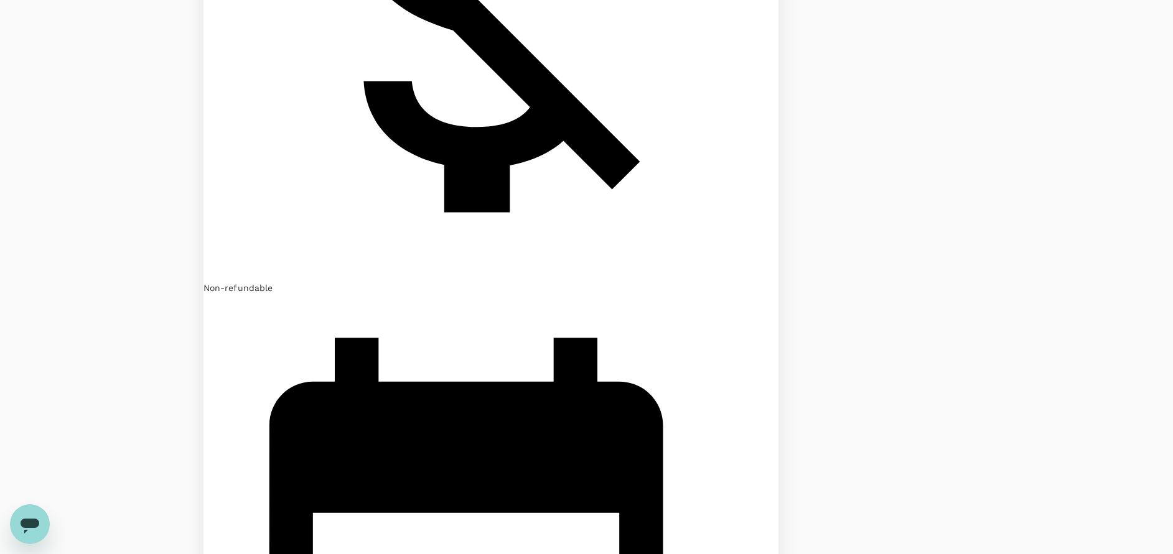
scroll to position [2183, 0]
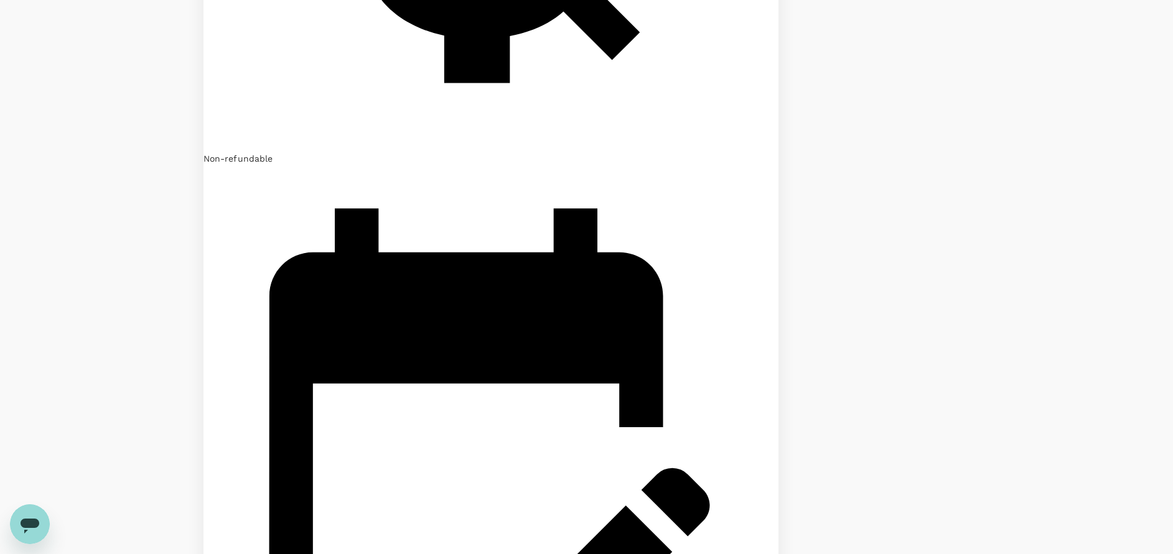
drag, startPoint x: 498, startPoint y: 474, endPoint x: 505, endPoint y: 470, distance: 7.3
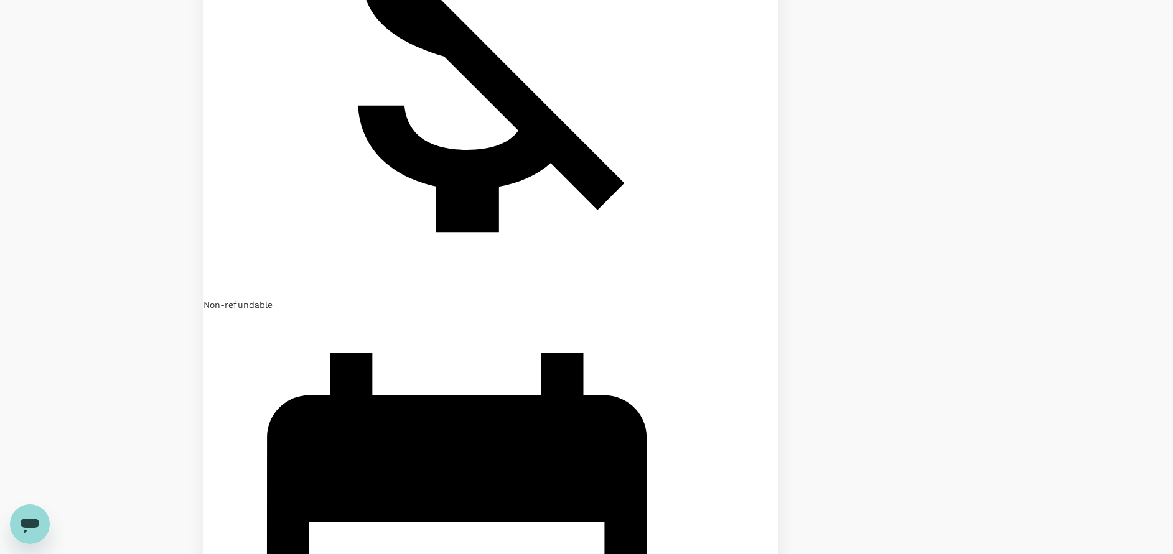
scroll to position [2147, 0]
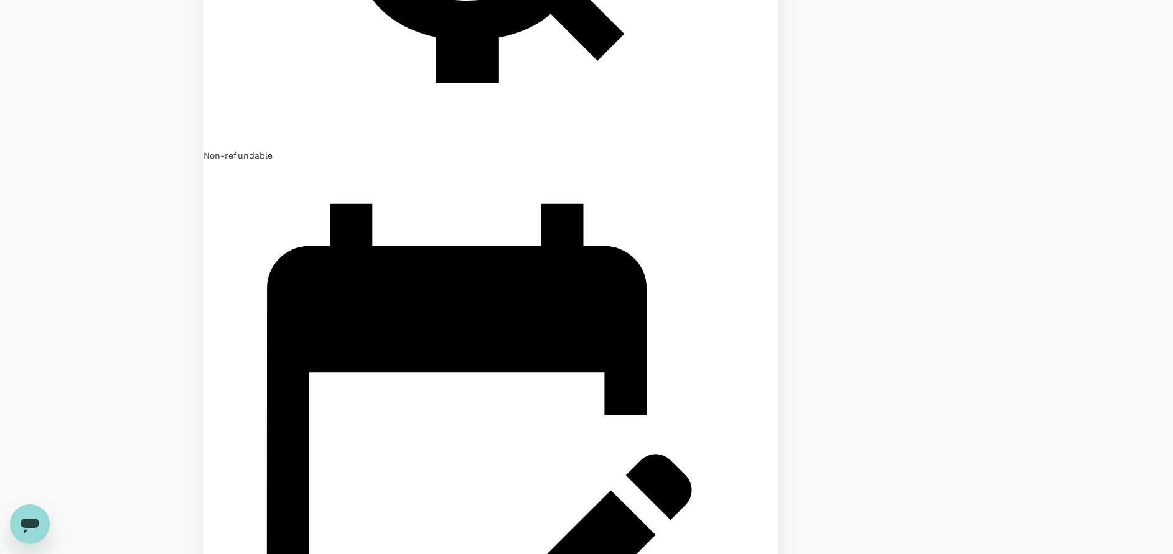
drag, startPoint x: 531, startPoint y: 492, endPoint x: 618, endPoint y: 472, distance: 88.8
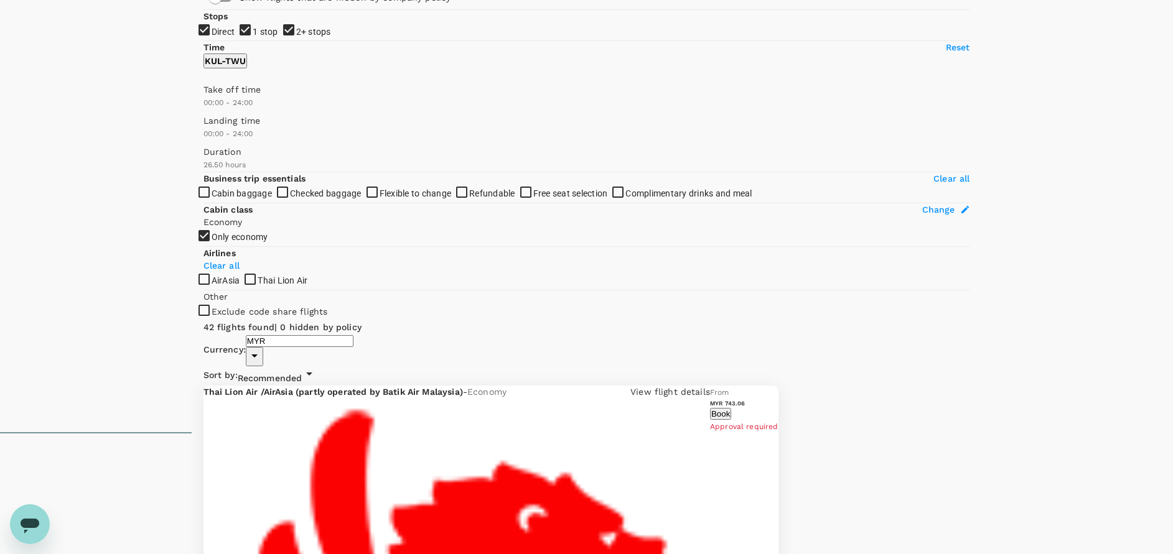
scroll to position [0, 0]
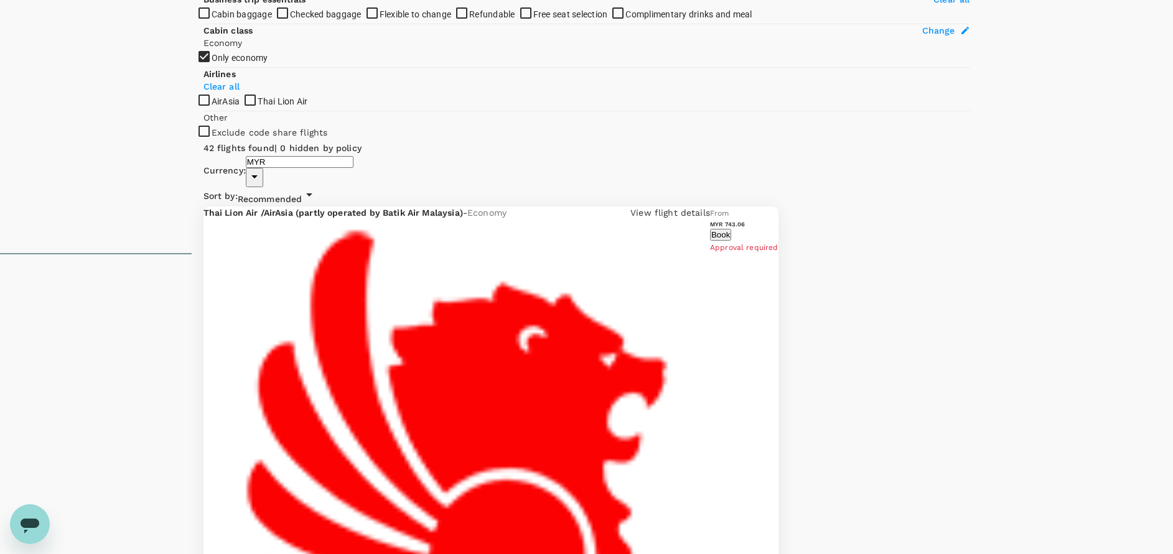
scroll to position [395, 0]
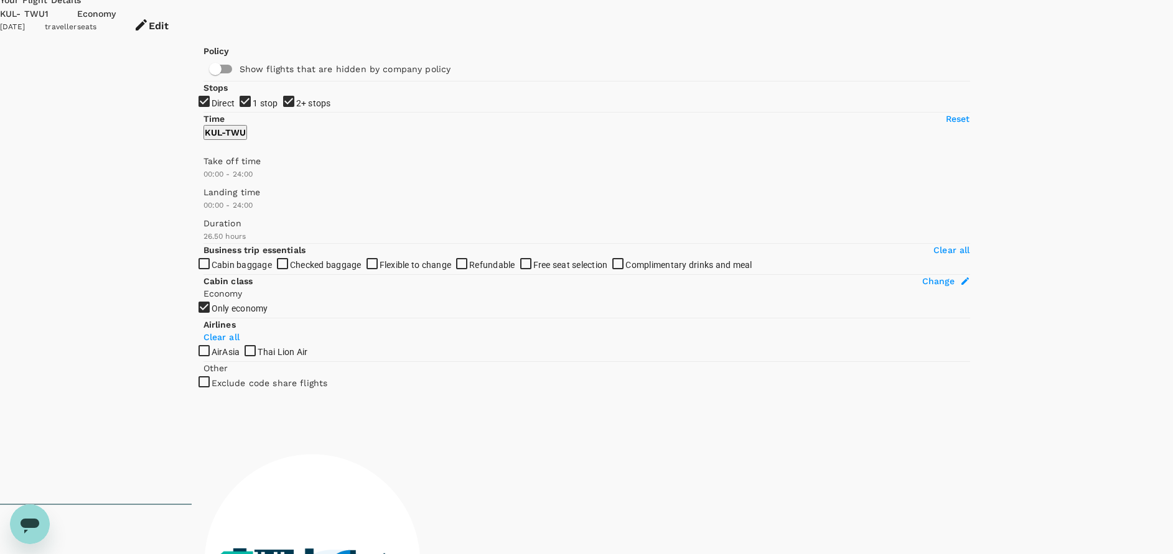
scroll to position [0, 0]
